Goal: Information Seeking & Learning: Learn about a topic

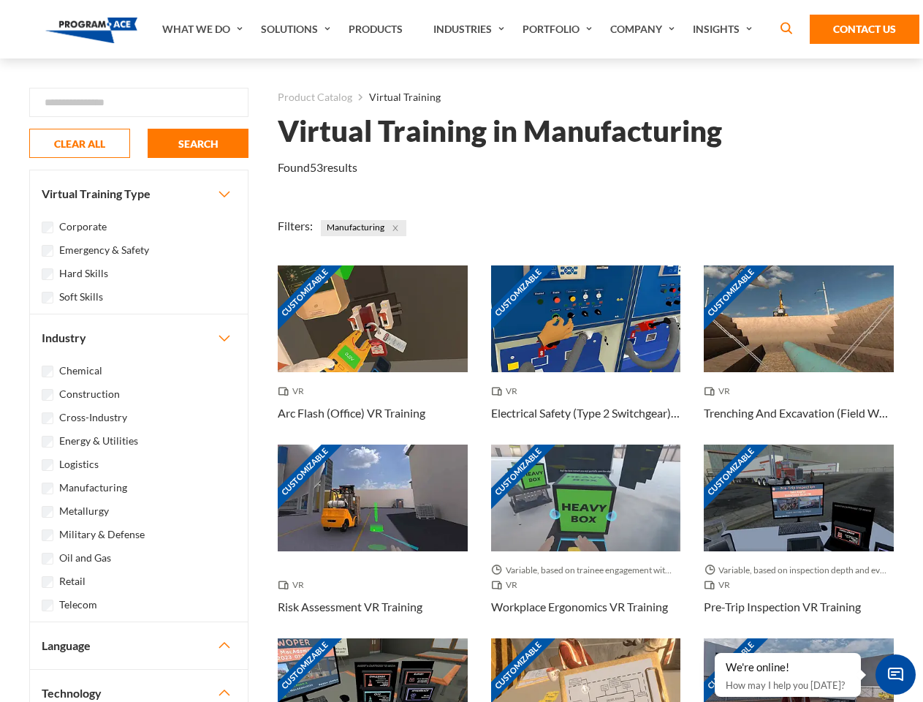
click at [204, 29] on link "What We Do" at bounding box center [204, 29] width 99 height 58
click at [297, 29] on link "Solutions" at bounding box center [298, 29] width 88 height 58
click at [471, 29] on link "Industries" at bounding box center [470, 29] width 89 height 58
click at [645, 29] on link "Company" at bounding box center [644, 29] width 83 height 58
click at [725, 29] on link "Insights" at bounding box center [723, 29] width 77 height 58
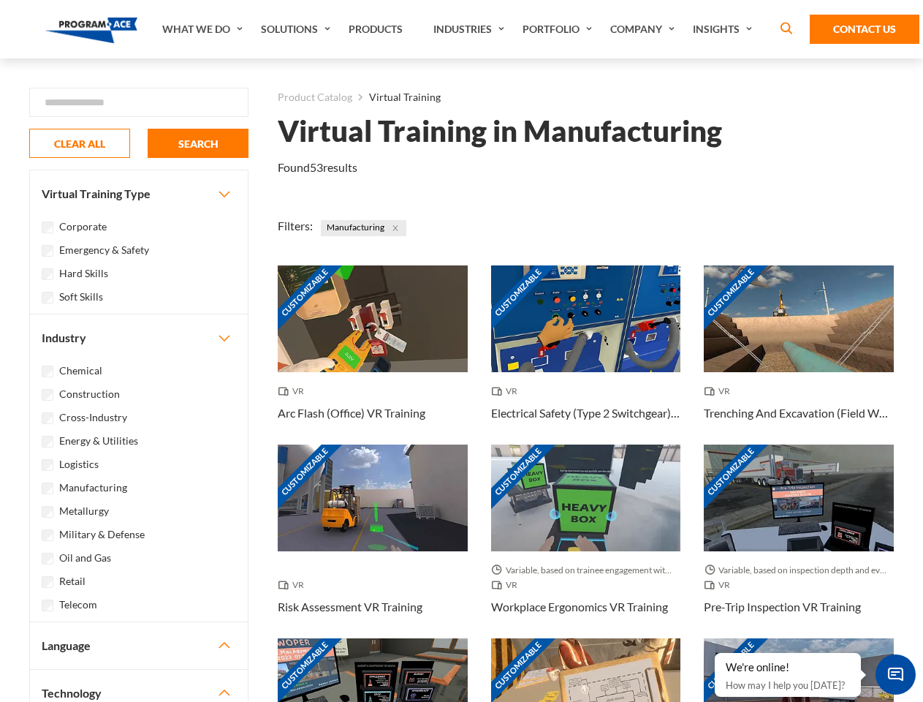
click at [0, 0] on div "Blog White Papers News" at bounding box center [0, 0] width 0 height 0
click at [0, 0] on strong "How Virtual Learning Can Enhance Workforce Productivity: A Guide for L&D Manage…" at bounding box center [0, 0] width 0 height 0
click at [895, 674] on span "Minimize live chat window" at bounding box center [895, 673] width 53 height 53
click at [715, 653] on div "Customizable" at bounding box center [799, 691] width 190 height 107
